Goal: Task Accomplishment & Management: Use online tool/utility

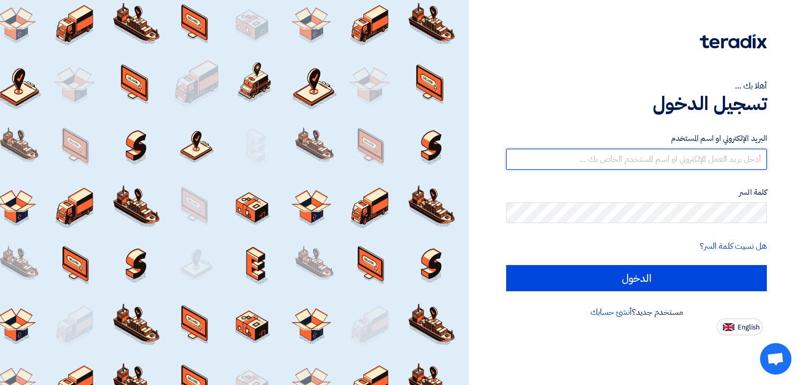
click at [649, 158] on input "text" at bounding box center [636, 159] width 261 height 21
type input "[EMAIL_ADDRESS][DOMAIN_NAME]"
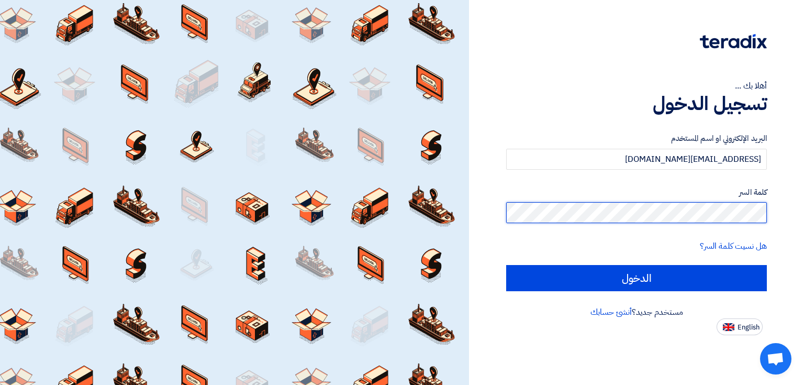
click at [506, 265] on input "الدخول" at bounding box center [636, 278] width 261 height 26
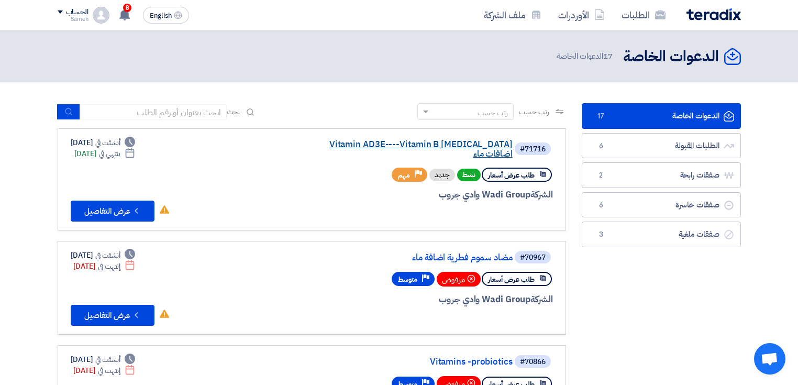
click at [415, 147] on link "Vitamin AD3E----Vitamin B [MEDICAL_DATA] اضافات ماء" at bounding box center [407, 149] width 209 height 19
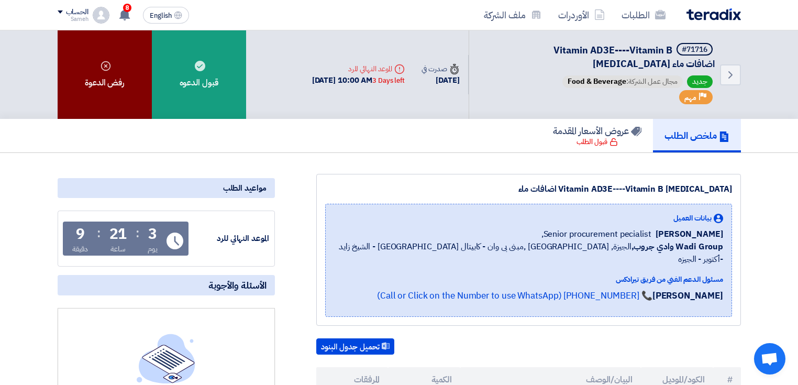
click at [104, 76] on div "رفض الدعوة" at bounding box center [105, 74] width 94 height 89
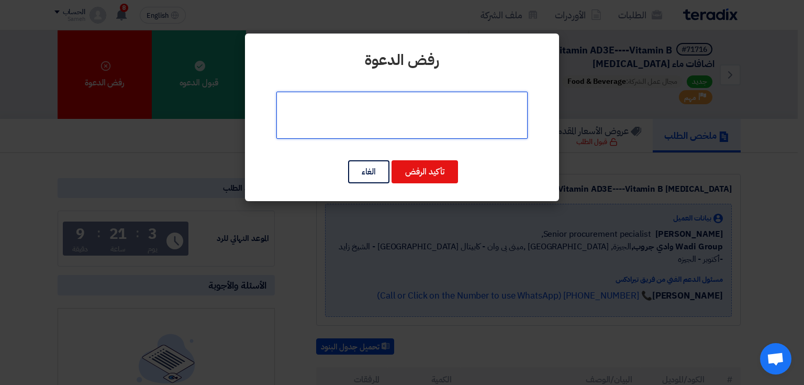
click at [428, 112] on textarea at bounding box center [402, 115] width 251 height 47
type textarea "الصنف غير متوافر بمخازنا"
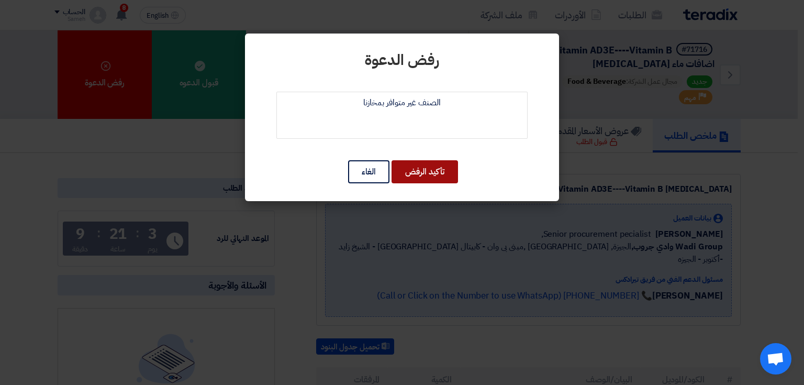
click at [434, 173] on button "تأكيد الرفض" at bounding box center [425, 171] width 67 height 23
